Goal: Browse casually

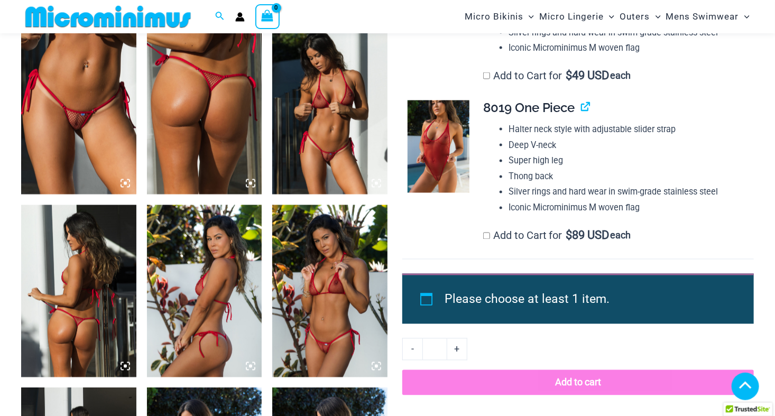
scroll to position [836, 0]
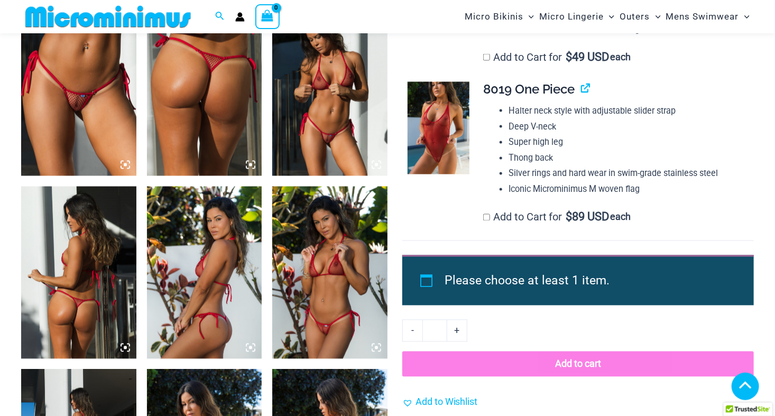
click at [325, 124] on img at bounding box center [329, 89] width 115 height 172
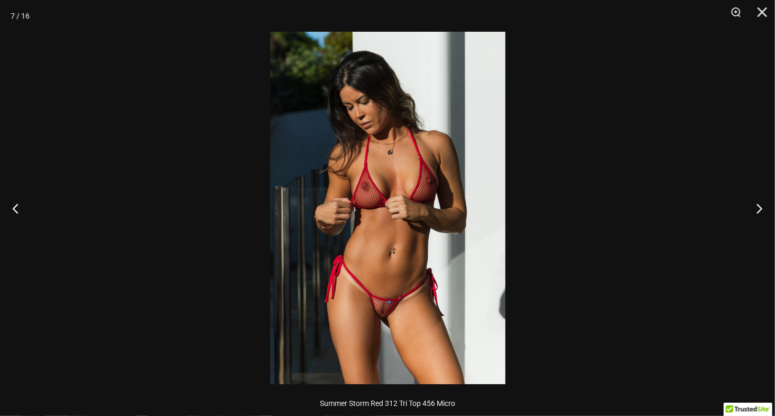
click at [382, 322] on img at bounding box center [387, 208] width 235 height 353
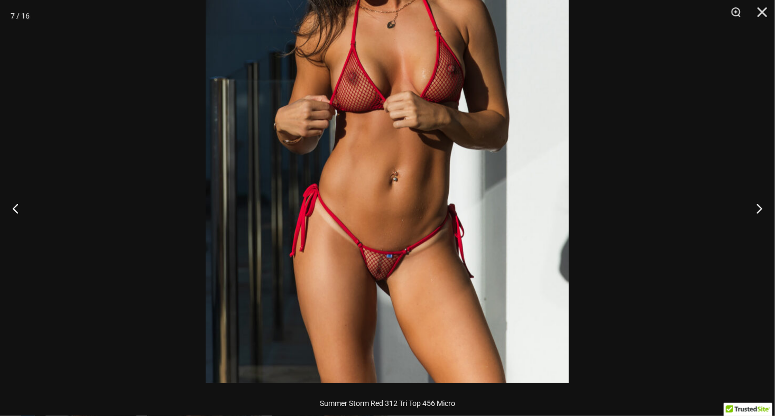
click at [467, 180] on img at bounding box center [387, 111] width 363 height 544
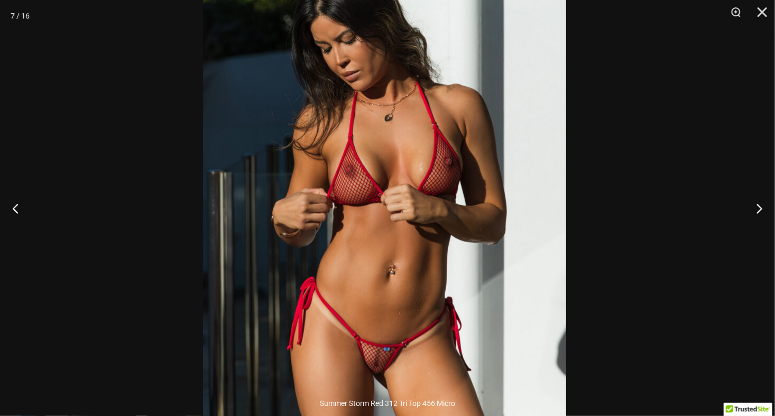
click at [453, 310] on img at bounding box center [384, 204] width 363 height 544
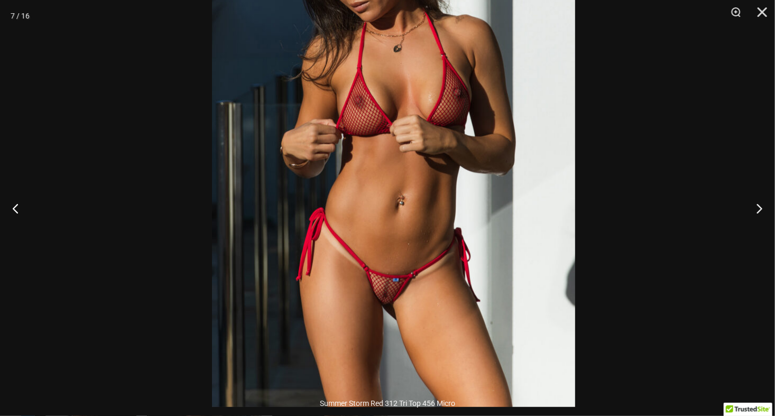
click at [461, 188] on img at bounding box center [393, 135] width 363 height 544
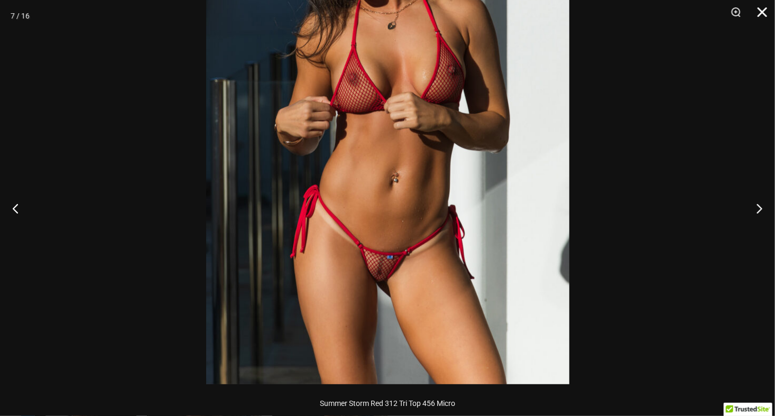
click at [761, 13] on button "Close" at bounding box center [758, 16] width 26 height 32
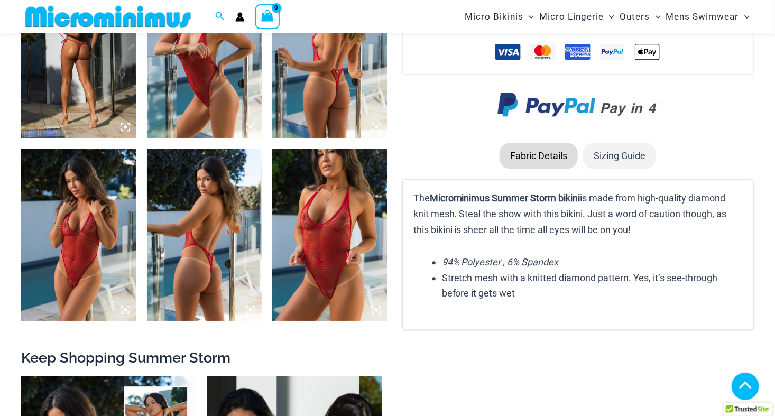
scroll to position [1259, 0]
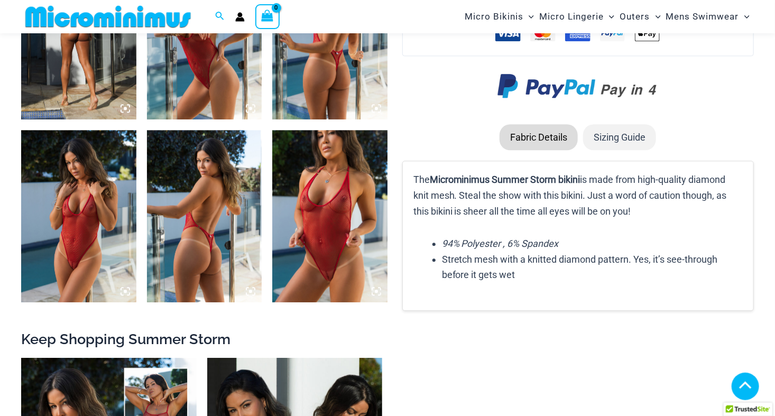
click at [71, 207] on img at bounding box center [78, 216] width 115 height 172
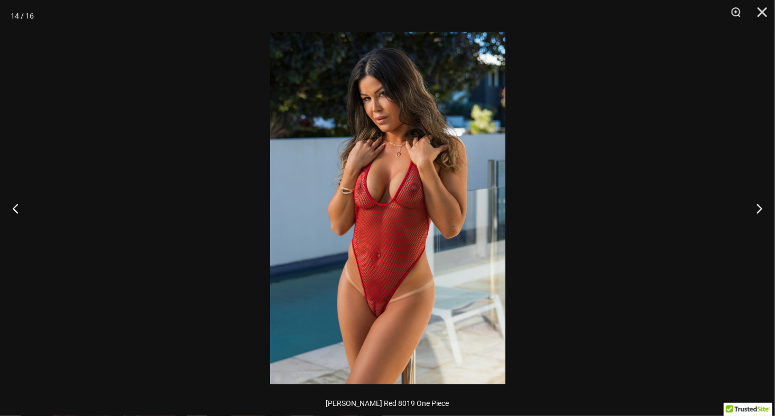
click at [381, 117] on img at bounding box center [387, 208] width 235 height 353
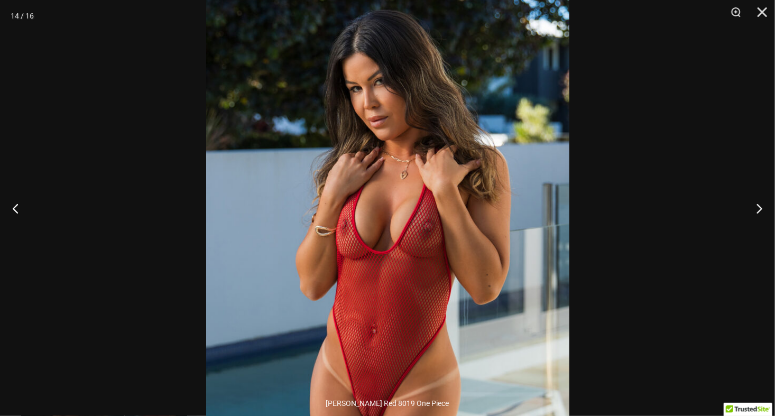
click at [470, 115] on img at bounding box center [387, 257] width 363 height 544
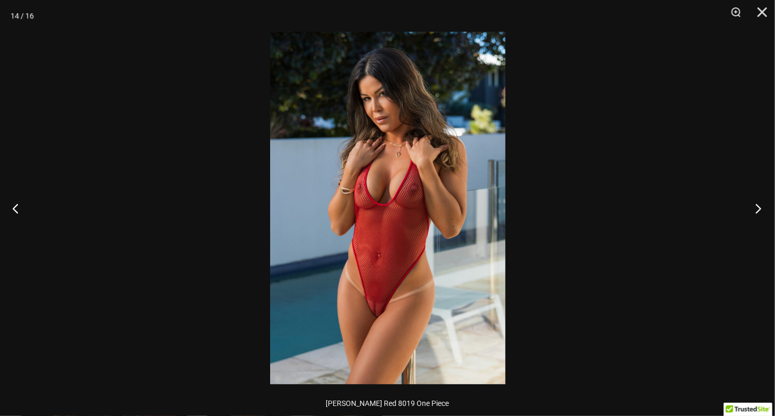
click at [758, 204] on button "Next" at bounding box center [755, 208] width 40 height 53
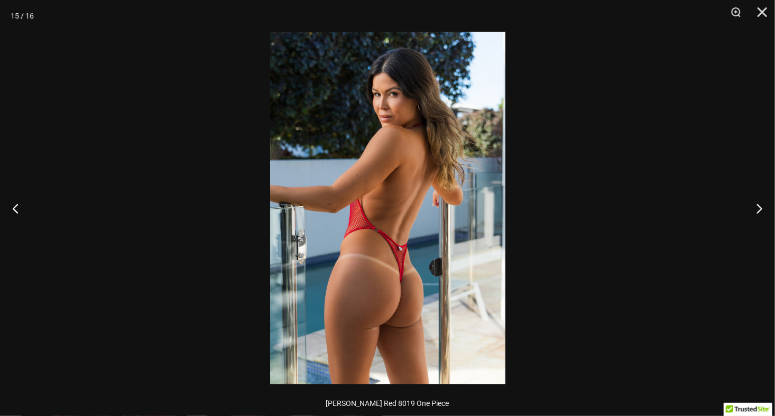
click at [391, 313] on img at bounding box center [387, 208] width 235 height 353
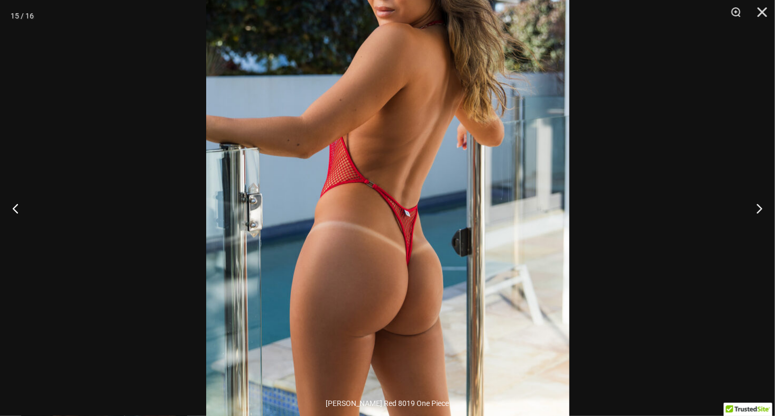
click at [380, 207] on img at bounding box center [387, 150] width 363 height 544
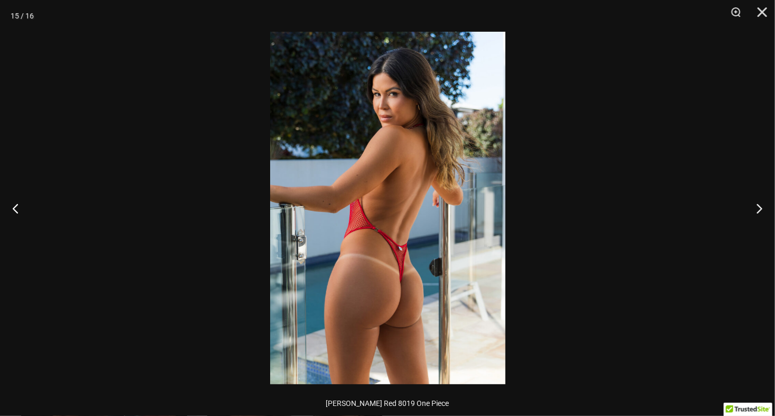
click at [402, 87] on img at bounding box center [387, 208] width 235 height 353
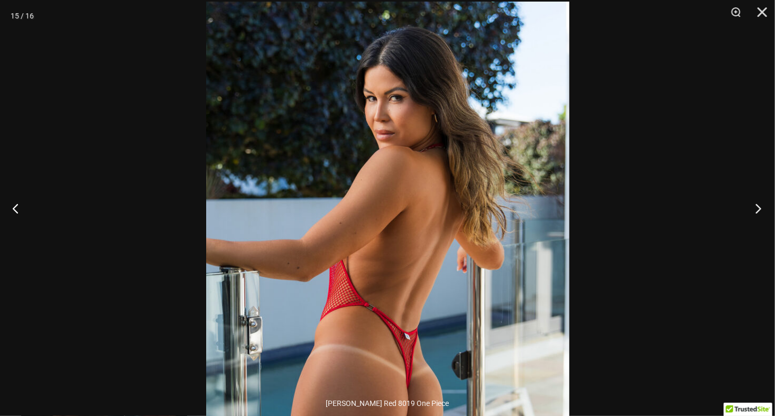
click at [759, 207] on button "Next" at bounding box center [755, 208] width 40 height 53
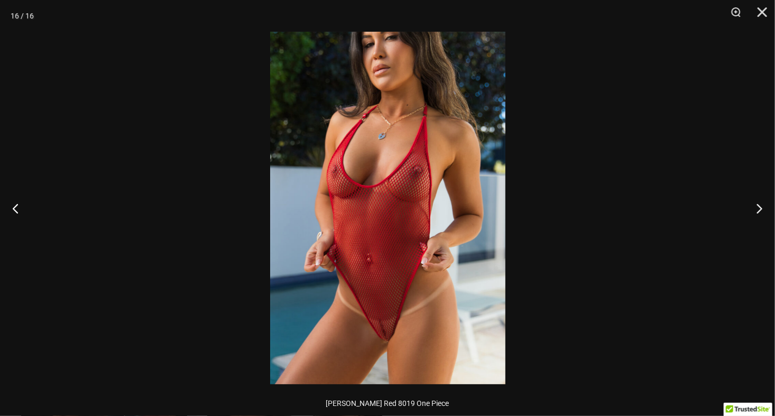
click at [383, 97] on img at bounding box center [387, 208] width 235 height 353
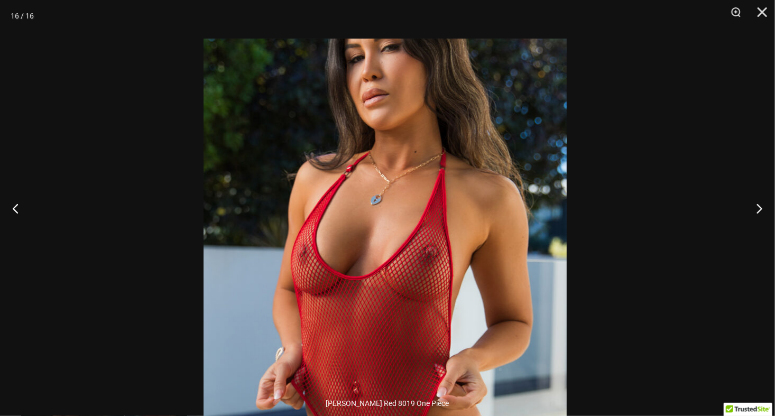
click at [400, 190] on img at bounding box center [385, 311] width 363 height 544
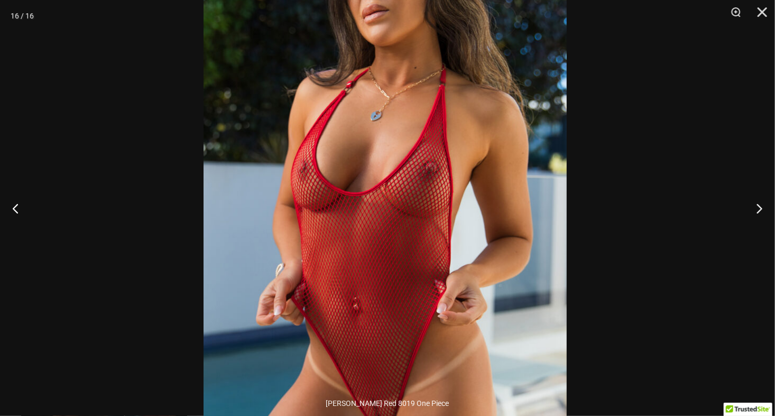
click at [409, 197] on img at bounding box center [385, 227] width 363 height 544
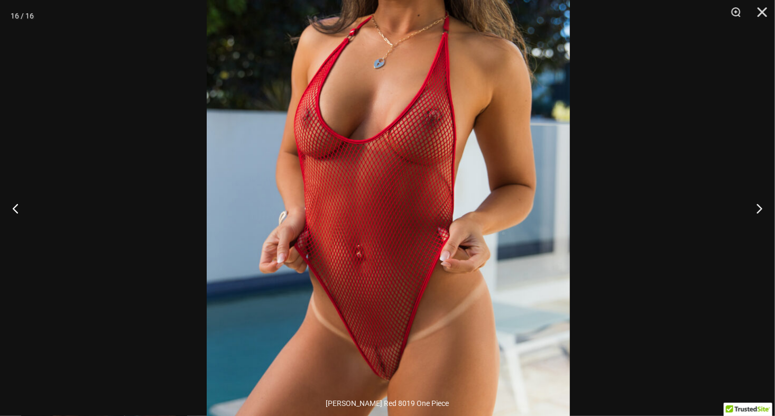
click at [458, 152] on img at bounding box center [388, 174] width 363 height 544
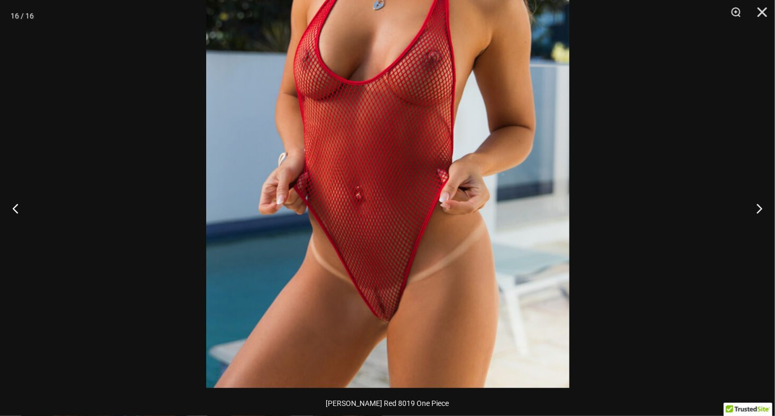
click at [437, 146] on img at bounding box center [387, 116] width 363 height 544
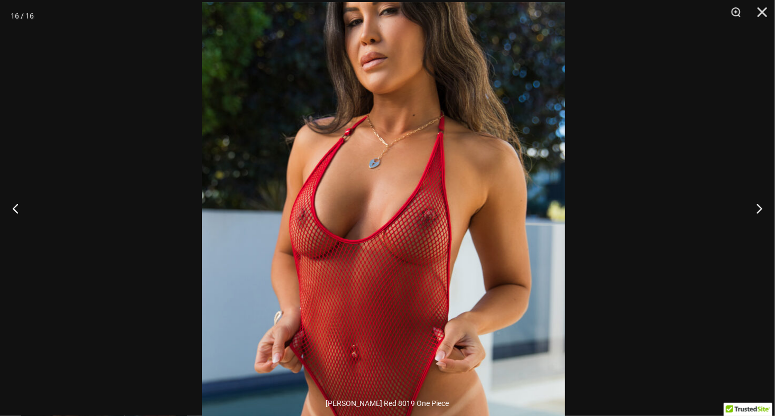
click at [417, 290] on img at bounding box center [383, 274] width 363 height 544
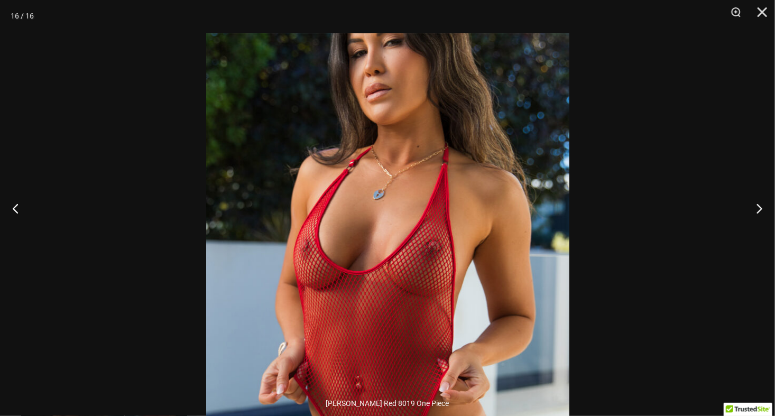
click at [449, 187] on img at bounding box center [387, 305] width 363 height 544
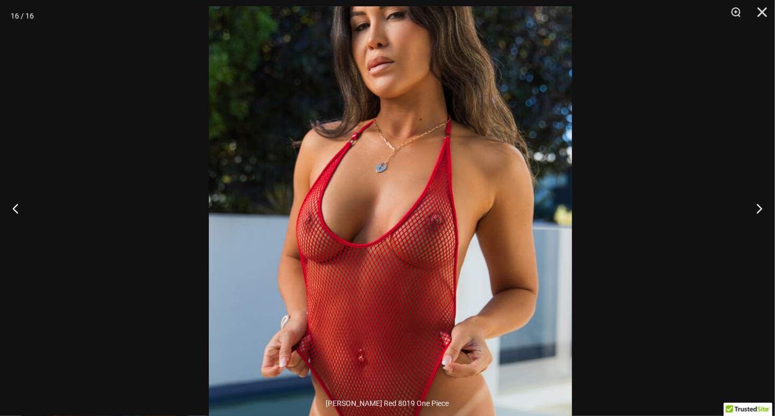
click at [487, 152] on img at bounding box center [390, 278] width 363 height 544
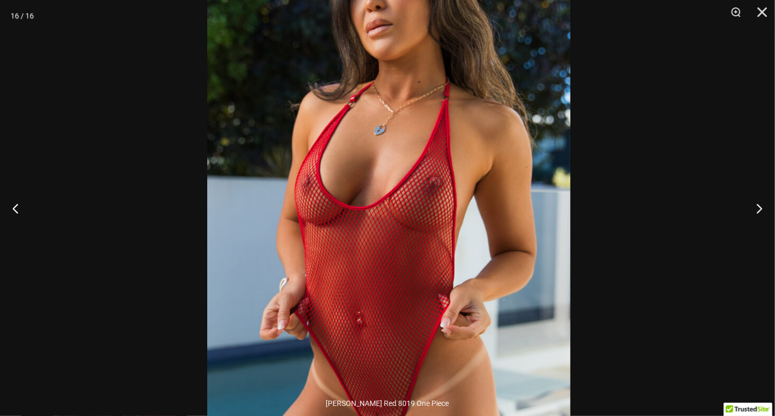
click at [482, 53] on img at bounding box center [388, 241] width 363 height 544
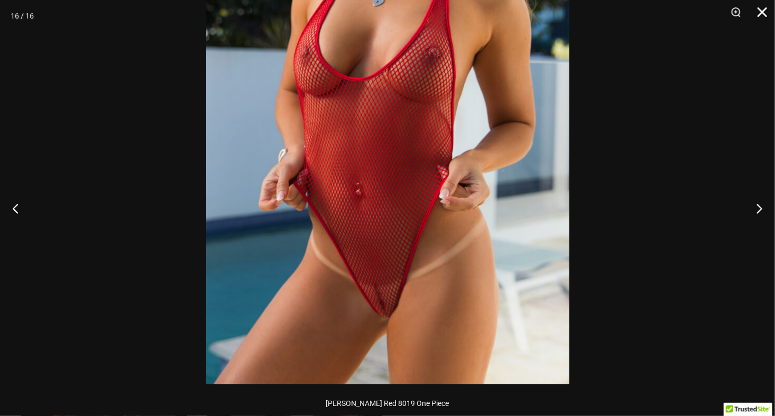
click at [759, 15] on button "Close" at bounding box center [758, 16] width 26 height 32
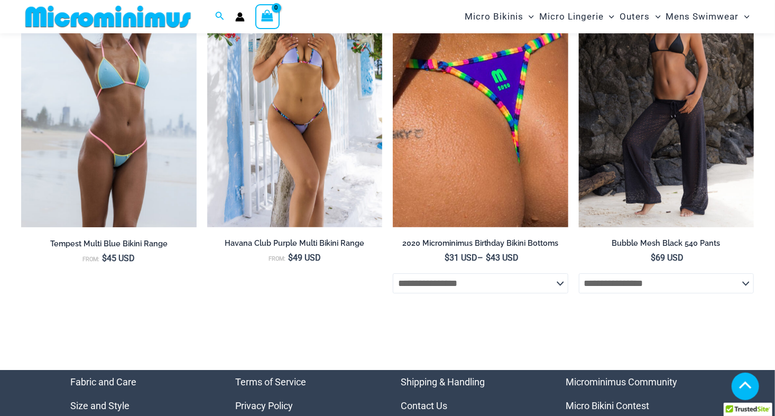
scroll to position [3680, 0]
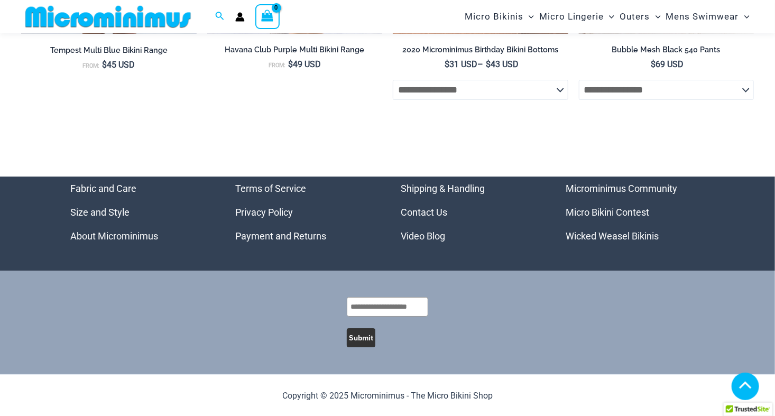
click at [431, 239] on link "Video Blog" at bounding box center [423, 235] width 44 height 11
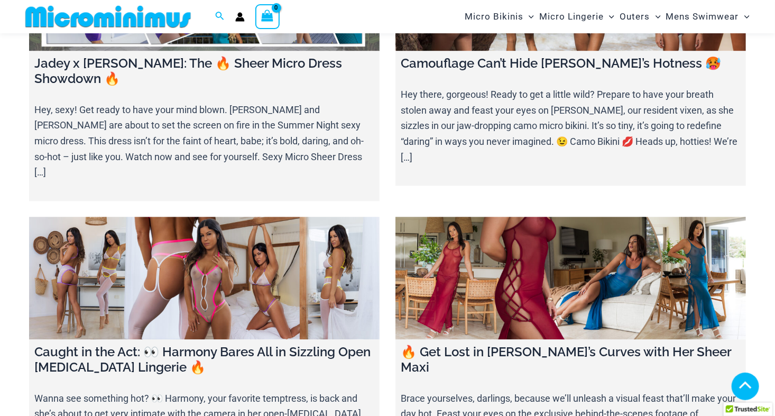
scroll to position [1048, 0]
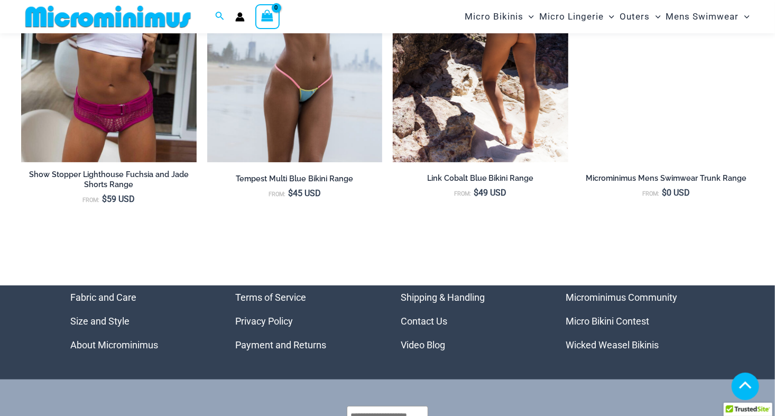
scroll to position [3890, 0]
